Goal: Transaction & Acquisition: Download file/media

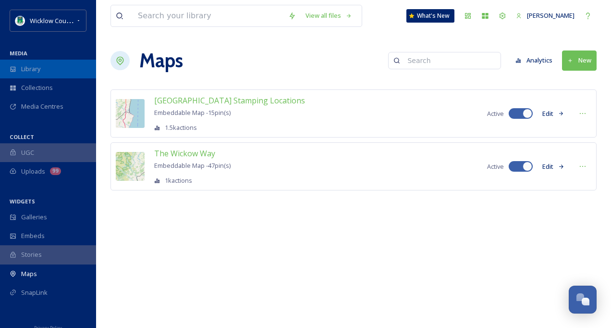
click at [20, 66] on div "Library" at bounding box center [48, 69] width 96 height 19
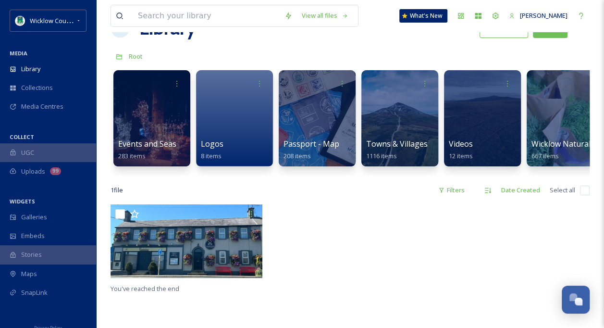
scroll to position [48, 0]
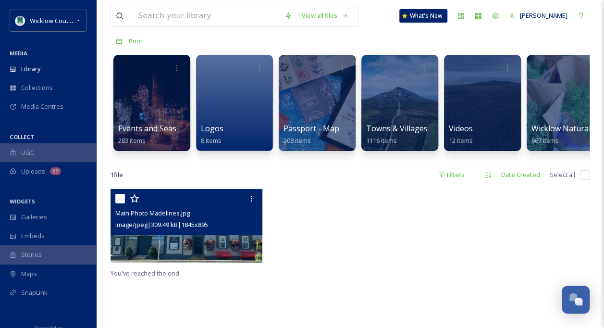
click at [120, 203] on input "checkbox" at bounding box center [120, 199] width 10 height 10
checkbox input "true"
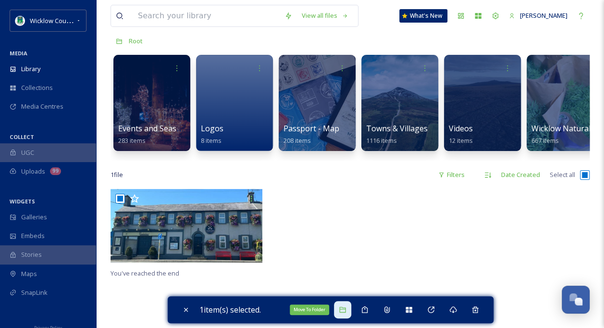
click at [344, 310] on icon at bounding box center [343, 310] width 8 height 8
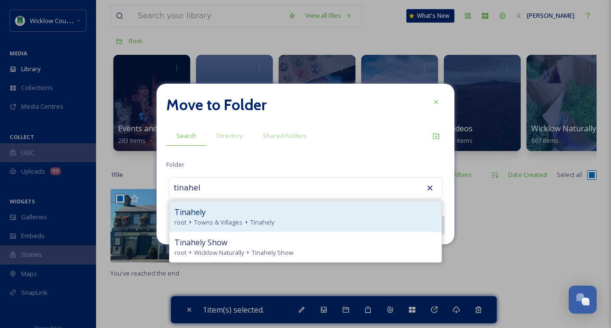
click at [214, 213] on div "Tinahely" at bounding box center [305, 212] width 262 height 12
type input "Tinahely"
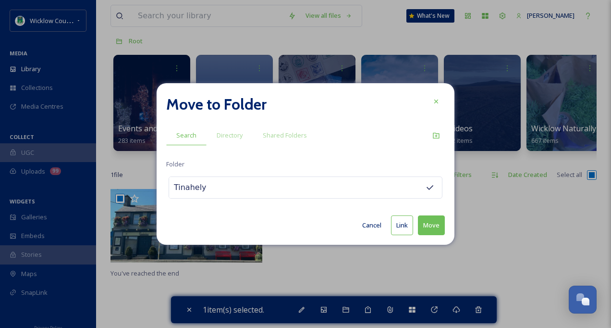
click at [429, 220] on button "Move" at bounding box center [431, 225] width 27 height 20
checkbox input "false"
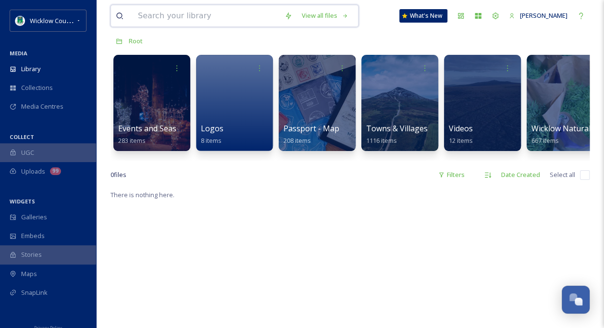
click at [146, 16] on input at bounding box center [206, 15] width 147 height 21
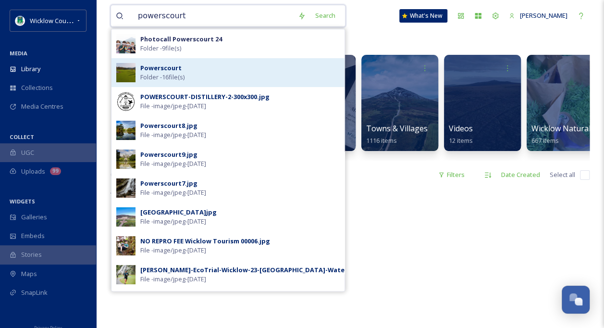
type input "powerscourt"
click at [165, 74] on span "Folder - 16 file(s)" at bounding box center [162, 77] width 44 height 9
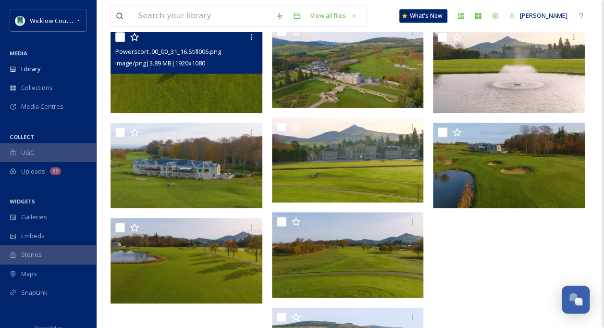
scroll to position [277, 0]
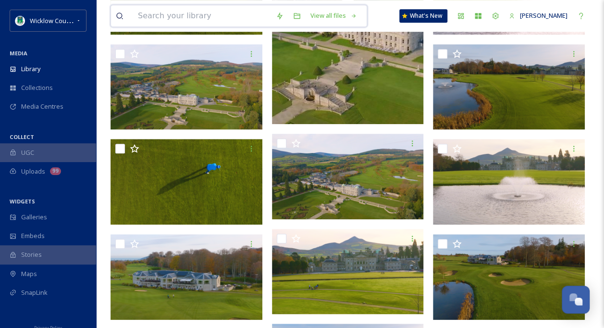
click at [169, 17] on input at bounding box center [202, 15] width 138 height 21
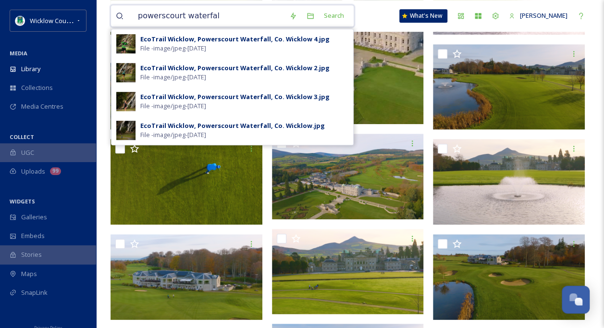
type input "powerscourt waterfall"
drag, startPoint x: 216, startPoint y: 18, endPoint x: 103, endPoint y: 28, distance: 113.3
click at [110, 28] on div "powerscourt waterfall Search EcoTrail Wicklow, Powerscourt Waterfall, Co. Wickl…" at bounding box center [349, 16] width 479 height 32
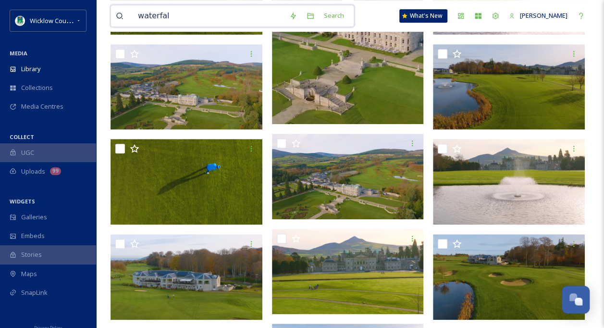
type input "waterfall"
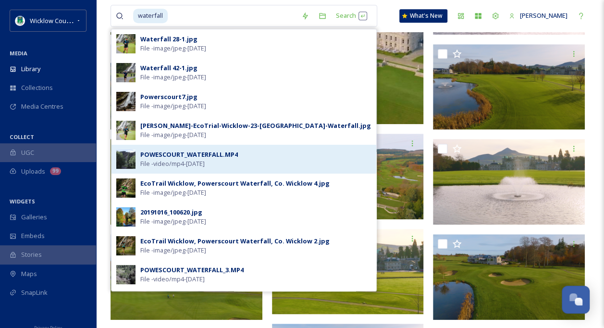
click at [160, 150] on div "POWESCOURT_WATERFALL.MP4" at bounding box center [189, 154] width 98 height 9
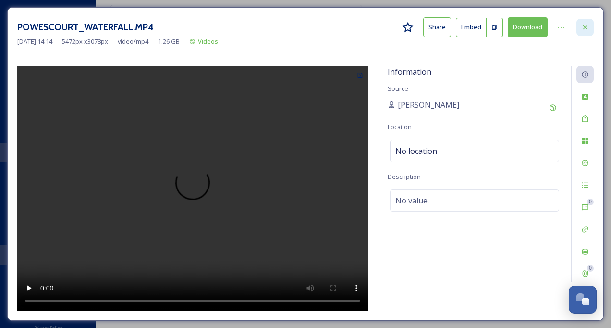
click at [587, 27] on icon at bounding box center [585, 28] width 8 height 8
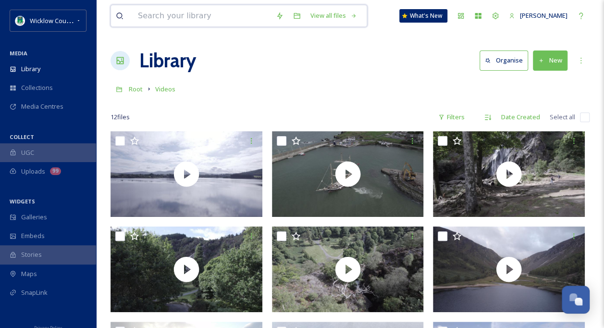
click at [145, 15] on input at bounding box center [202, 15] width 138 height 21
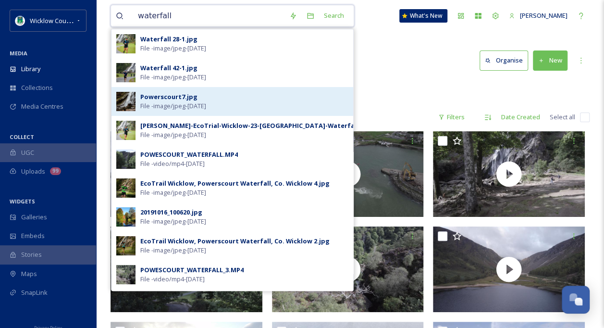
type input "waterfall"
click at [165, 98] on div "Powerscourt7.jpg" at bounding box center [168, 96] width 57 height 9
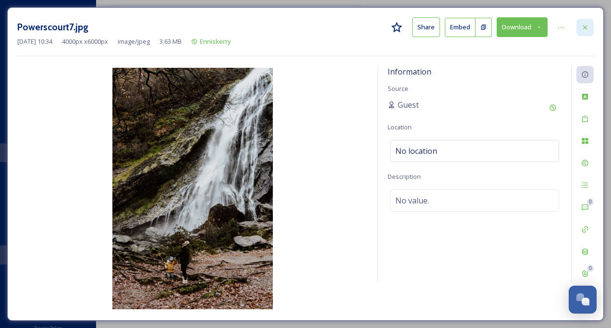
click at [585, 24] on icon at bounding box center [585, 28] width 8 height 8
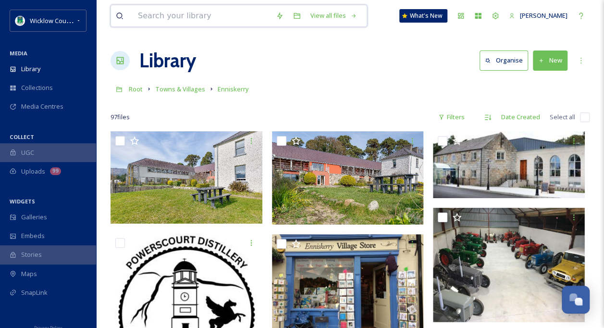
click at [147, 14] on input at bounding box center [202, 15] width 138 height 21
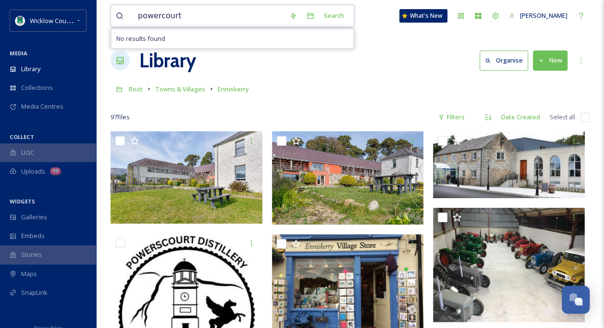
click at [158, 13] on input "powercourt" at bounding box center [208, 15] width 151 height 21
type input "powers waterfall"
type input "p"
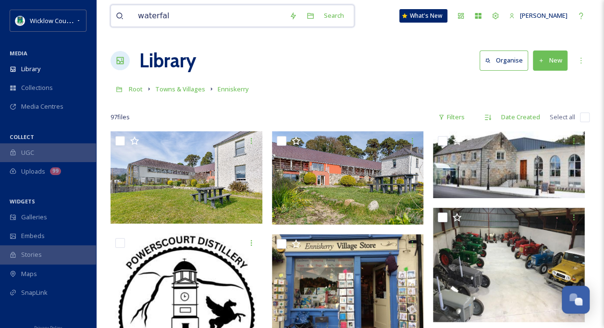
type input "waterfall"
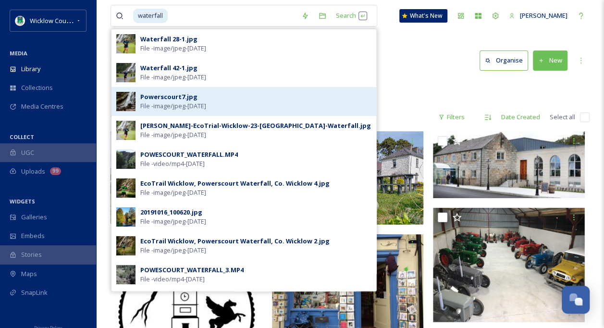
click at [212, 100] on div "Powerscourt7.jpg File - image/jpeg - [DATE]" at bounding box center [255, 101] width 231 height 18
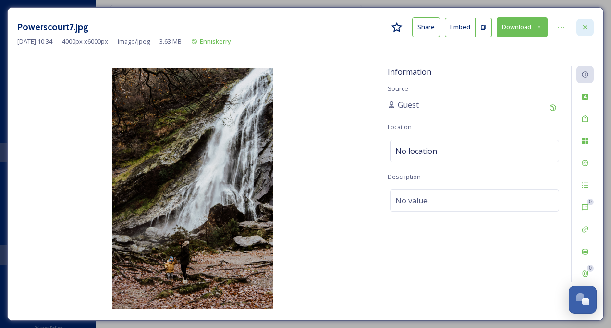
click at [588, 27] on icon at bounding box center [585, 28] width 8 height 8
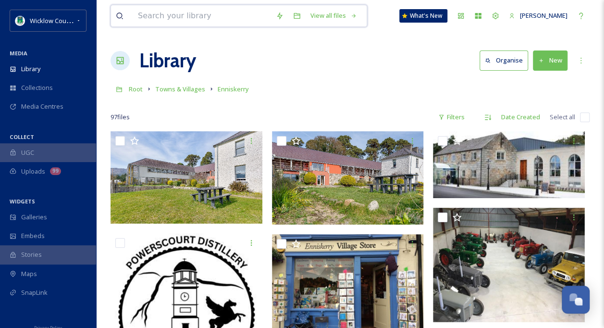
click at [149, 15] on input at bounding box center [202, 15] width 138 height 21
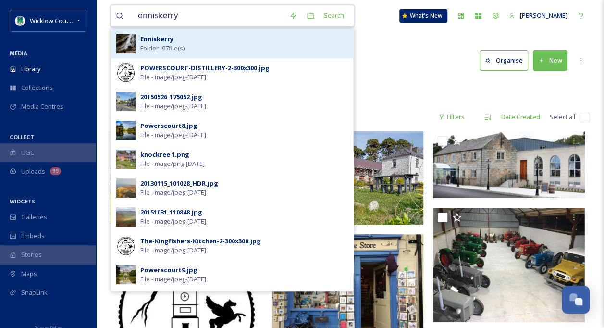
type input "enniskerry"
click at [182, 41] on div "Enniskerry Folder - 97 file(s)" at bounding box center [244, 44] width 208 height 18
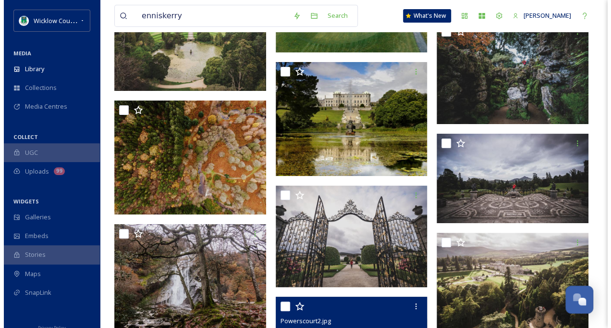
scroll to position [3411, 0]
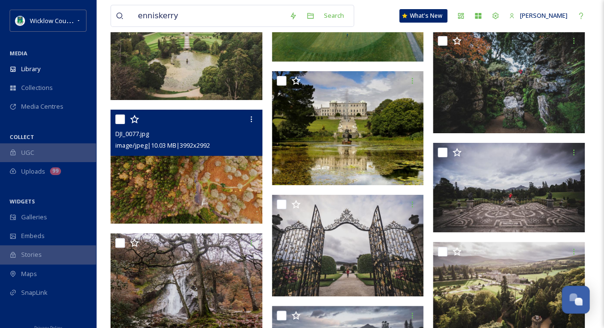
click at [202, 173] on img at bounding box center [186, 167] width 152 height 114
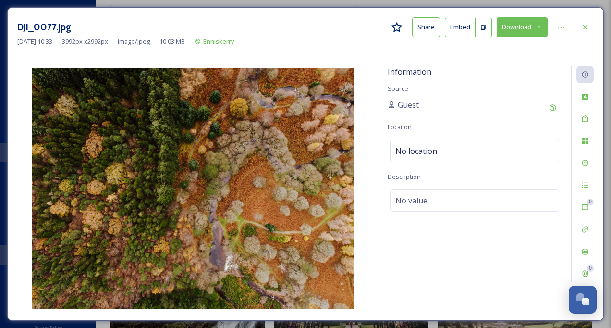
click at [533, 29] on button "Download" at bounding box center [522, 27] width 51 height 20
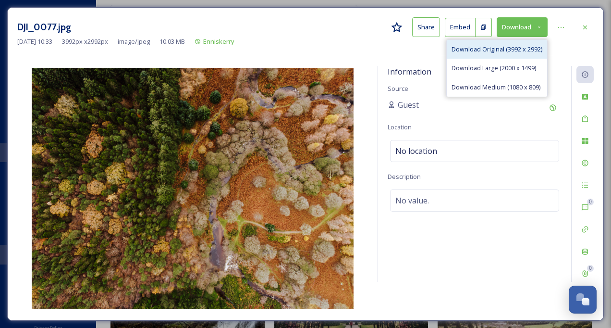
click at [505, 49] on span "Download Original (3992 x 2992)" at bounding box center [497, 49] width 91 height 9
